Goal: Information Seeking & Learning: Learn about a topic

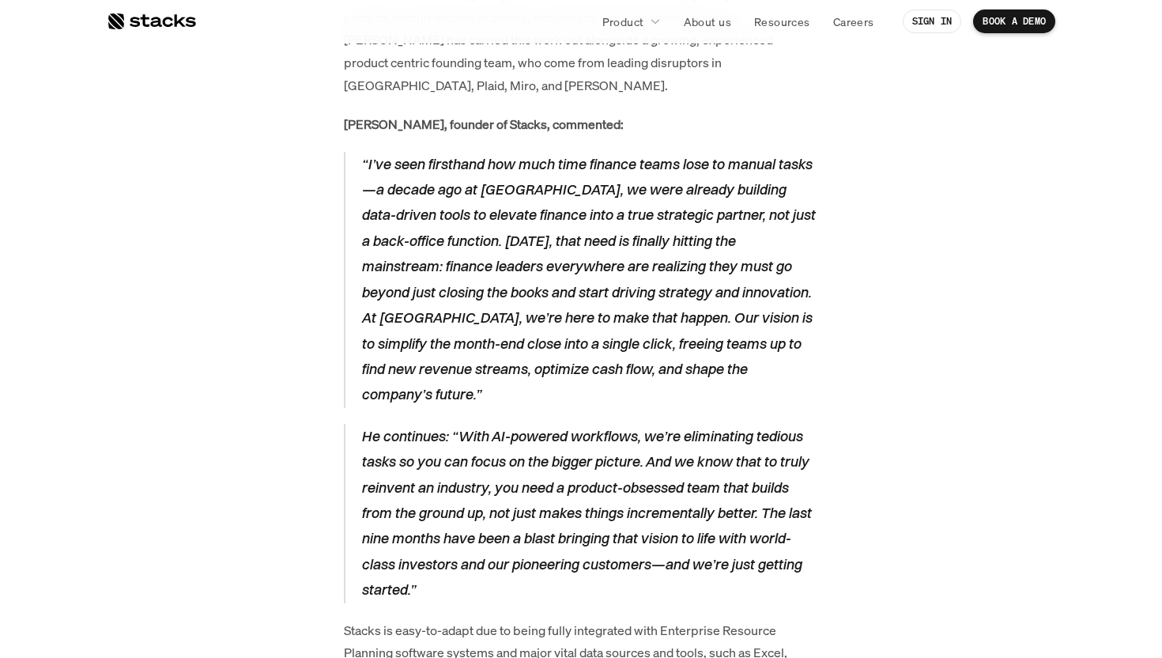
scroll to position [1758, 0]
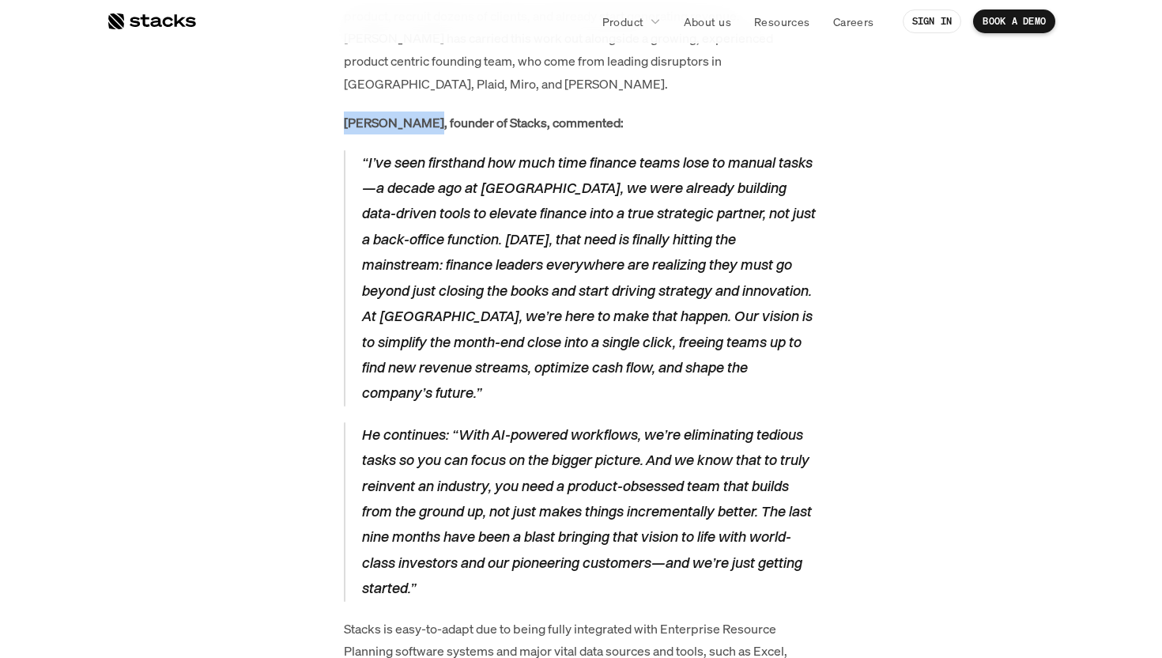
drag, startPoint x: 339, startPoint y: 73, endPoint x: 421, endPoint y: 85, distance: 82.4
drag, startPoint x: 427, startPoint y: 76, endPoint x: 341, endPoint y: 71, distance: 86.3
